Goal: Task Accomplishment & Management: Manage account settings

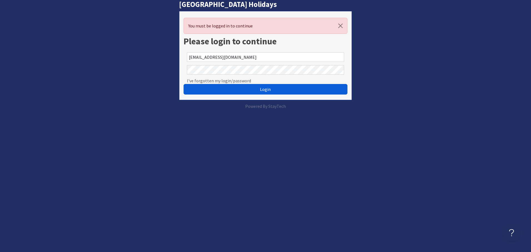
drag, startPoint x: 245, startPoint y: 84, endPoint x: 245, endPoint y: 87, distance: 2.8
click at [245, 85] on button "Login" at bounding box center [264, 89] width 163 height 11
click at [246, 90] on button "Login" at bounding box center [264, 89] width 163 height 11
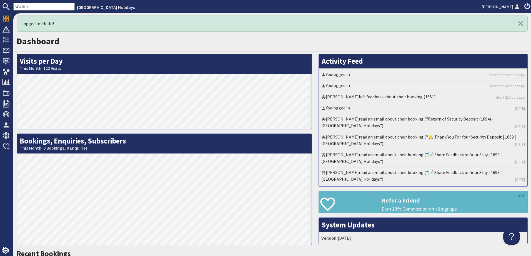
click at [47, 4] on input "text" at bounding box center [43, 7] width 61 height 8
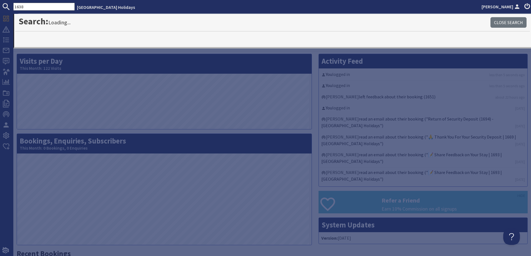
type input "1638"
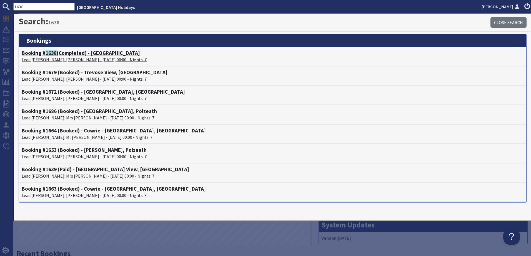
click at [102, 53] on h4 "Booking # 1638 (Completed) - [GEOGRAPHIC_DATA]" at bounding box center [273, 53] width 502 height 6
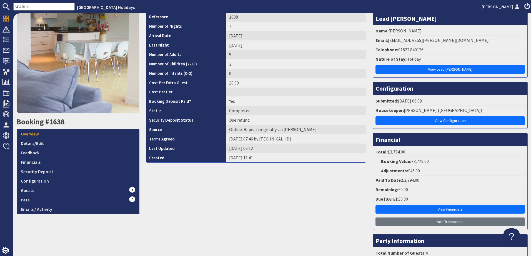
scroll to position [111, 0]
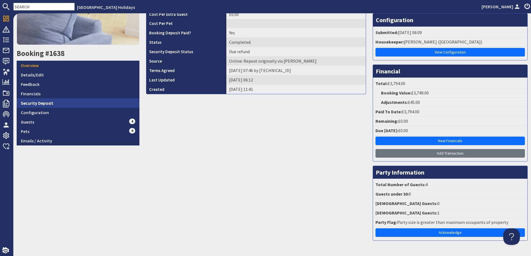
click at [59, 102] on link "Security Deposit" at bounding box center [78, 103] width 123 height 9
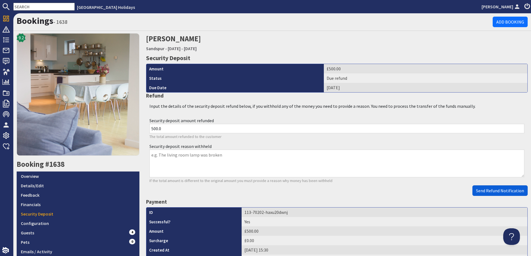
click at [480, 192] on span "Send Refund Notification" at bounding box center [500, 191] width 48 height 6
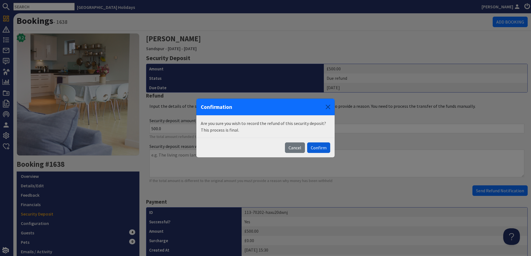
click at [319, 150] on button "Confirm" at bounding box center [318, 148] width 23 height 11
